Goal: Information Seeking & Learning: Learn about a topic

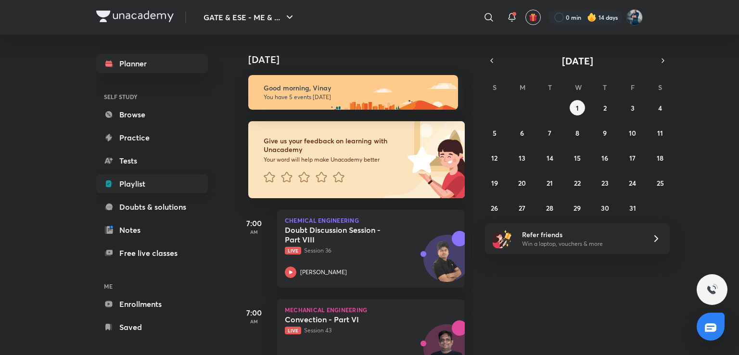
click at [155, 184] on link "Playlist" at bounding box center [152, 183] width 112 height 19
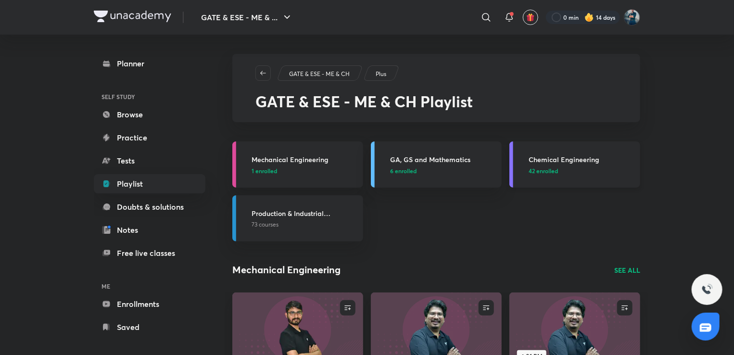
click at [558, 159] on h3 "Chemical Engineering" at bounding box center [581, 159] width 106 height 10
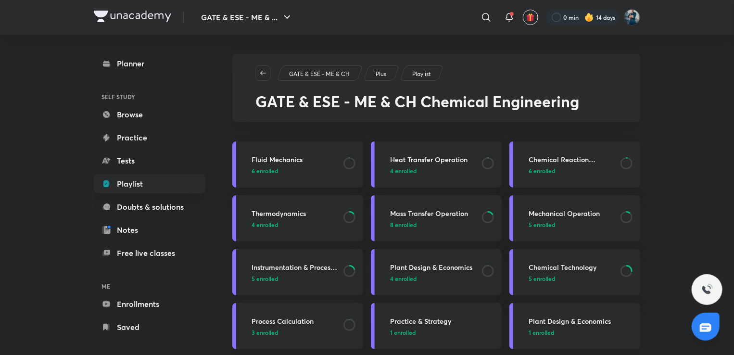
click at [289, 270] on h3 "Instrumentation & Process Control" at bounding box center [294, 267] width 86 height 10
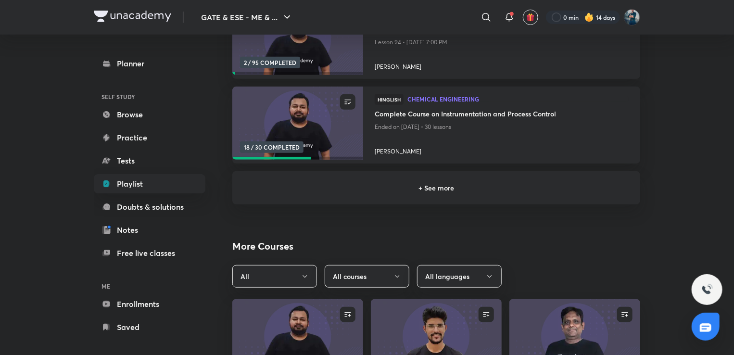
scroll to position [260, 0]
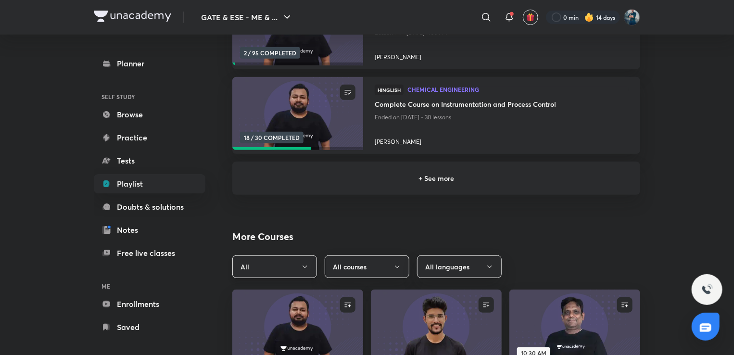
click at [298, 268] on button "All" at bounding box center [274, 266] width 85 height 23
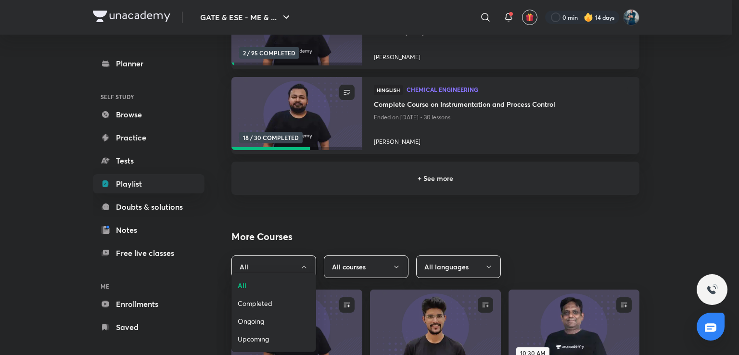
click at [270, 337] on span "Upcoming" at bounding box center [274, 339] width 72 height 10
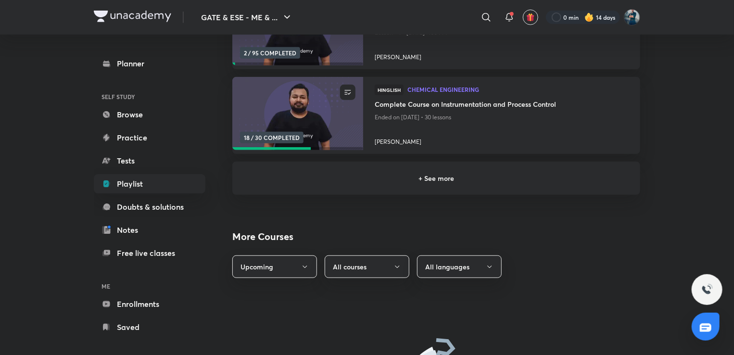
scroll to position [350, 0]
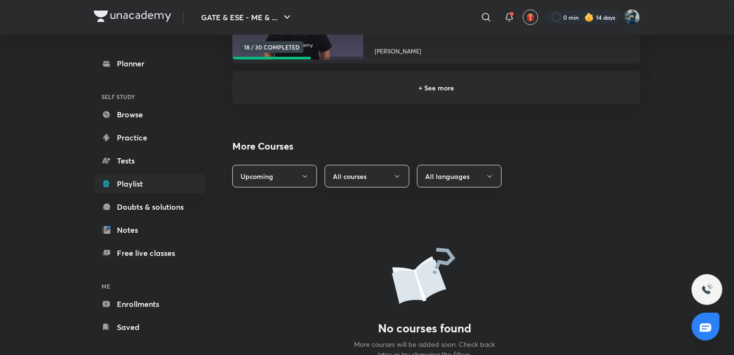
click at [300, 179] on button "Upcoming" at bounding box center [274, 176] width 85 height 23
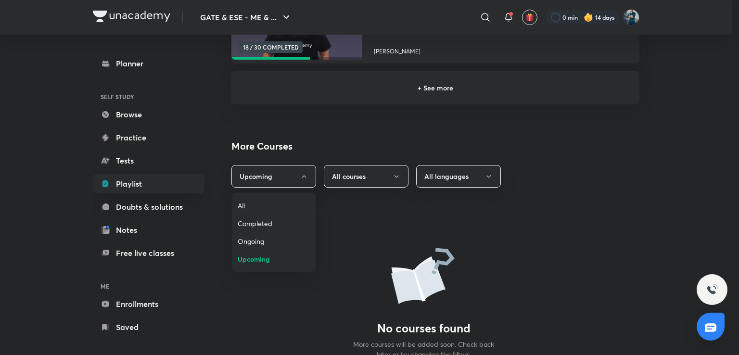
click at [273, 240] on span "Ongoing" at bounding box center [274, 241] width 72 height 10
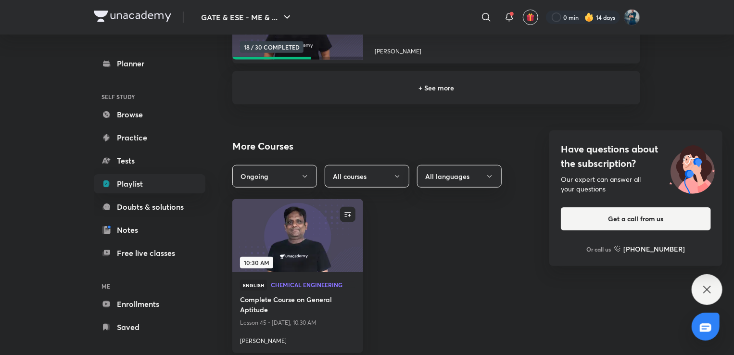
click at [712, 288] on icon at bounding box center [707, 290] width 12 height 12
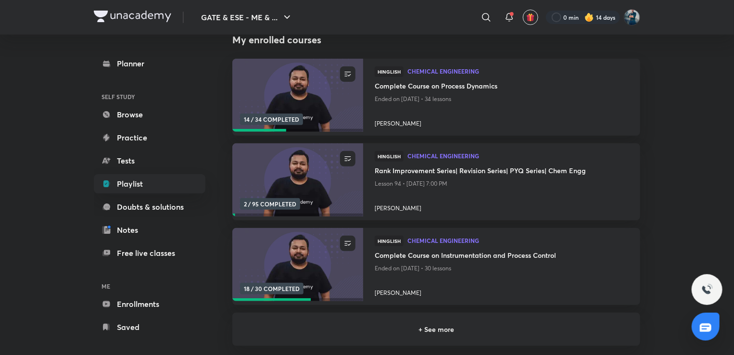
scroll to position [0, 0]
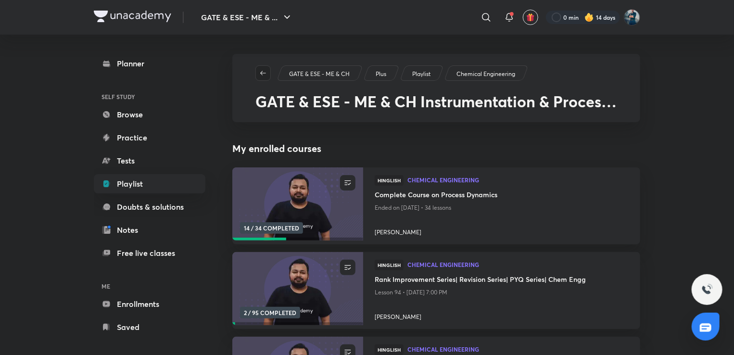
click at [264, 72] on icon "button" at bounding box center [263, 73] width 8 height 8
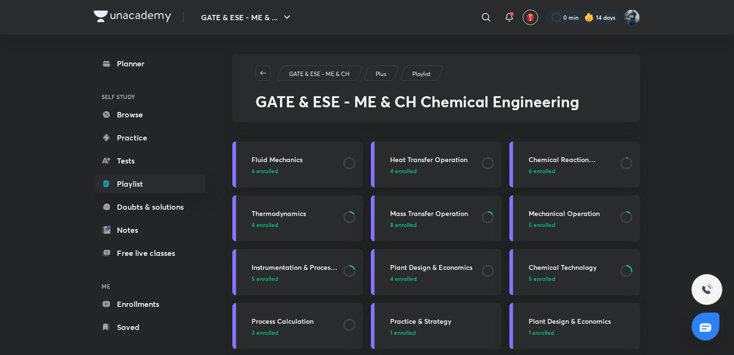
click at [264, 72] on icon "button" at bounding box center [263, 73] width 8 height 8
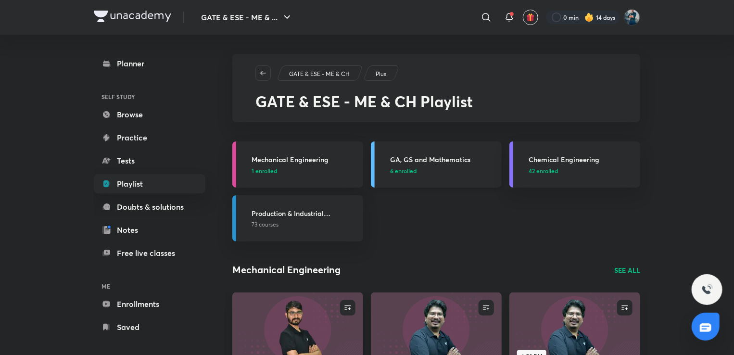
click at [417, 156] on h3 "GA, GS and Mathematics" at bounding box center [443, 159] width 106 height 10
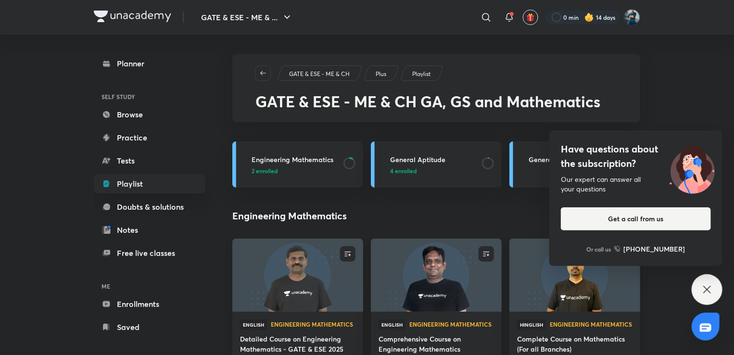
click at [706, 291] on icon at bounding box center [706, 289] width 7 height 7
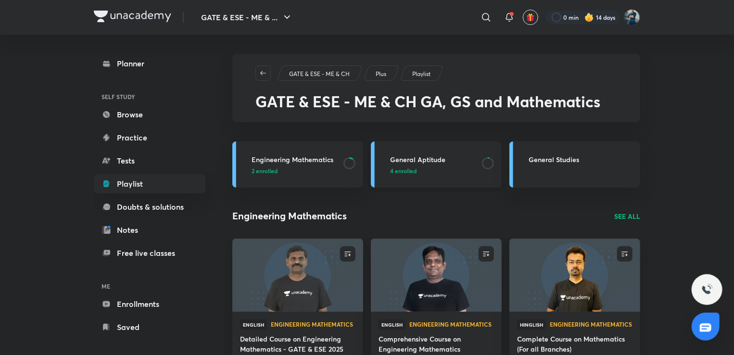
click at [414, 156] on h3 "General Aptitude" at bounding box center [433, 159] width 86 height 10
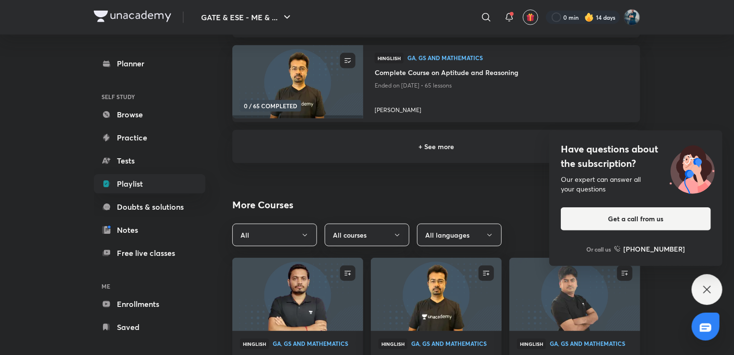
scroll to position [292, 0]
click at [703, 288] on icon at bounding box center [707, 290] width 12 height 12
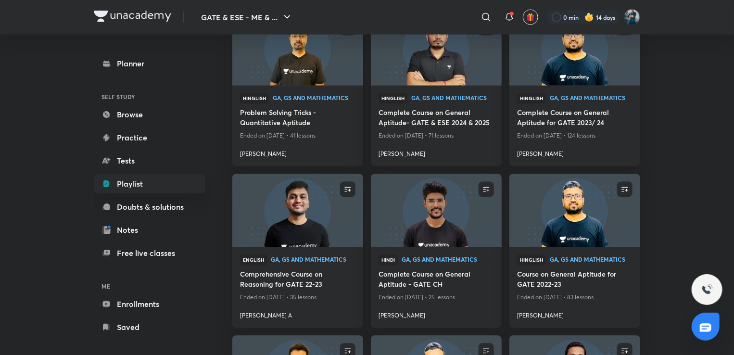
scroll to position [860, 0]
